Goal: Information Seeking & Learning: Learn about a topic

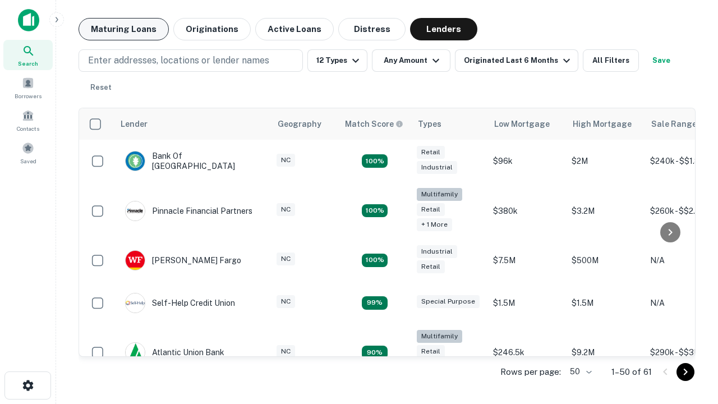
click at [123, 29] on button "Maturing Loans" at bounding box center [124, 29] width 90 height 22
